Goal: Find specific page/section: Find specific page/section

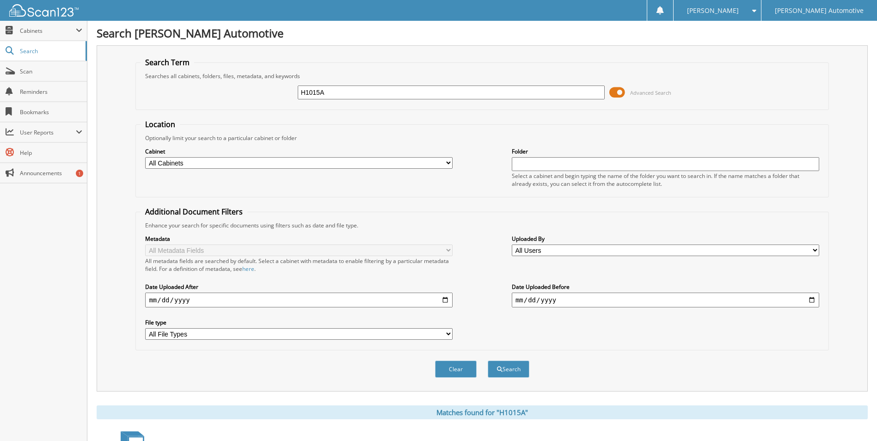
click at [346, 92] on input "H1015A" at bounding box center [451, 92] width 307 height 14
type input "76847a"
click at [488, 360] on button "Search" at bounding box center [509, 368] width 42 height 17
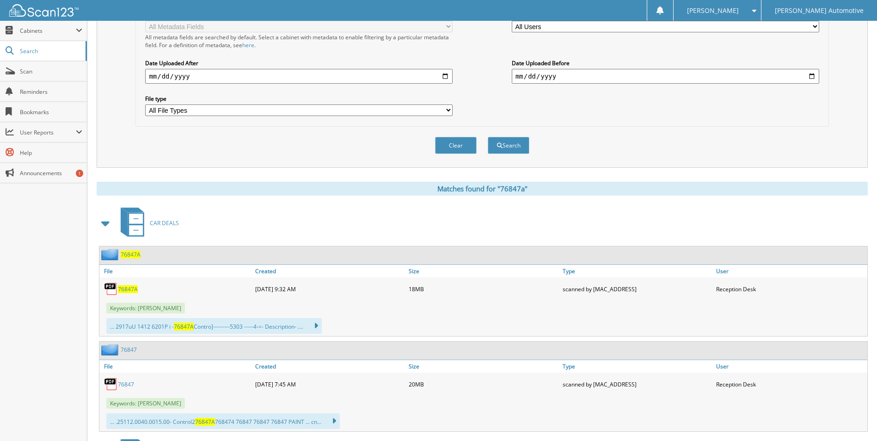
scroll to position [231, 0]
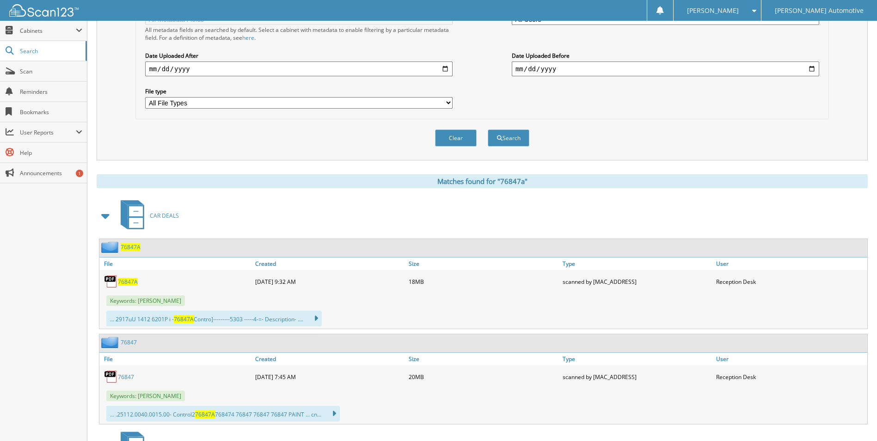
click at [127, 249] on span "76847A" at bounding box center [131, 247] width 20 height 8
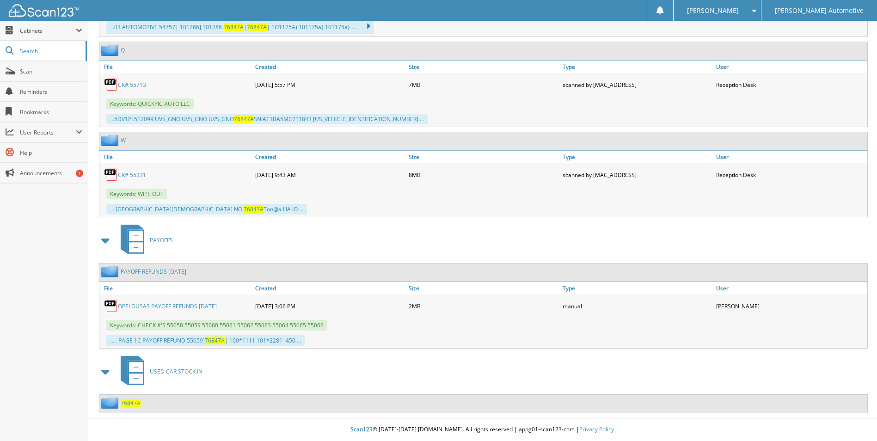
scroll to position [990, 0]
